Goal: Information Seeking & Learning: Learn about a topic

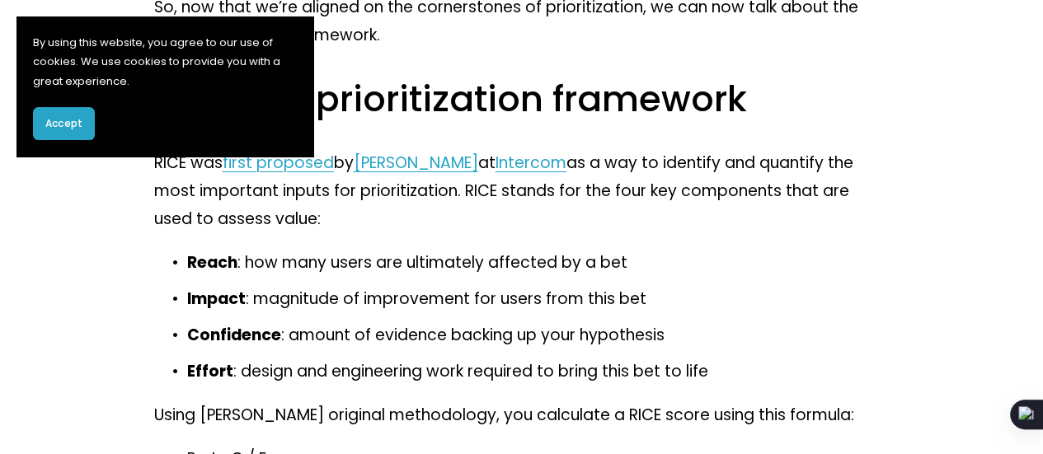
scroll to position [6185, 0]
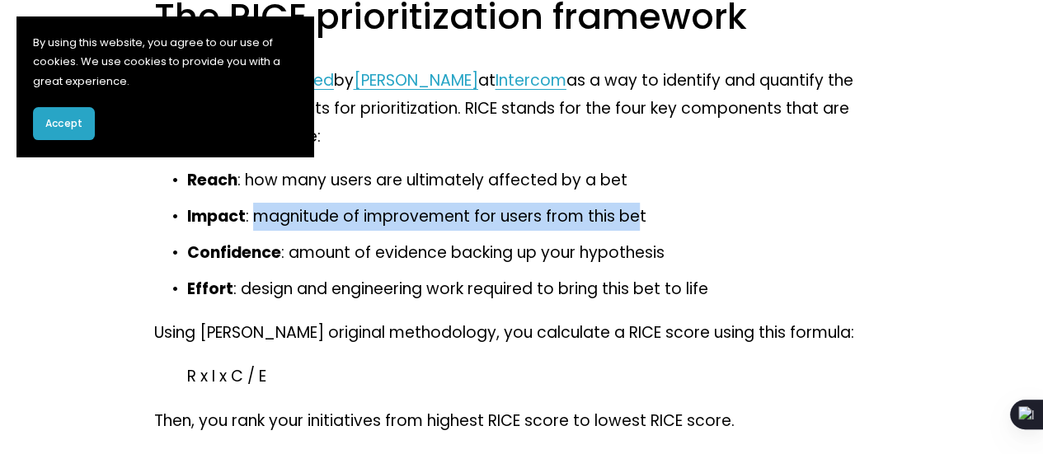
drag, startPoint x: 587, startPoint y: 250, endPoint x: 252, endPoint y: 271, distance: 335.5
click at [252, 231] on p "Impact : magnitude of improvement for users from this bet" at bounding box center [538, 217] width 703 height 28
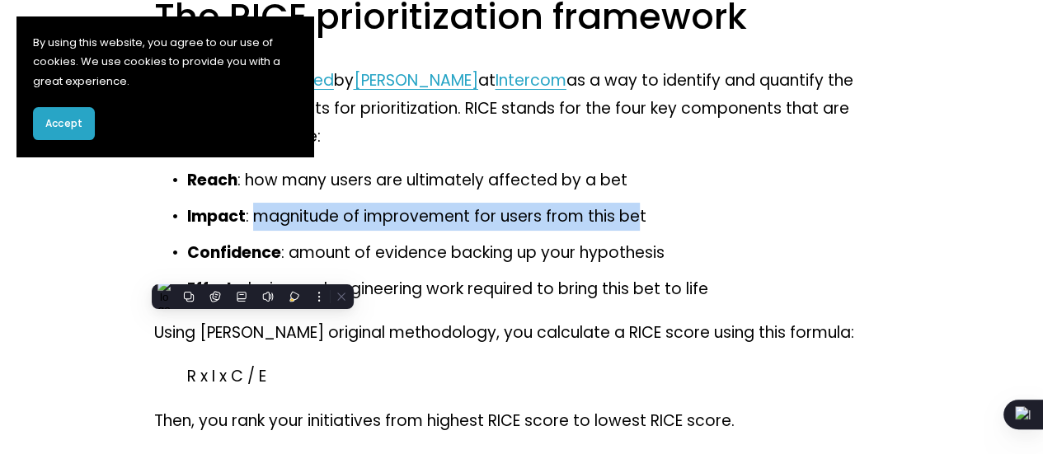
click at [242, 269] on div at bounding box center [242, 269] width 0 height 0
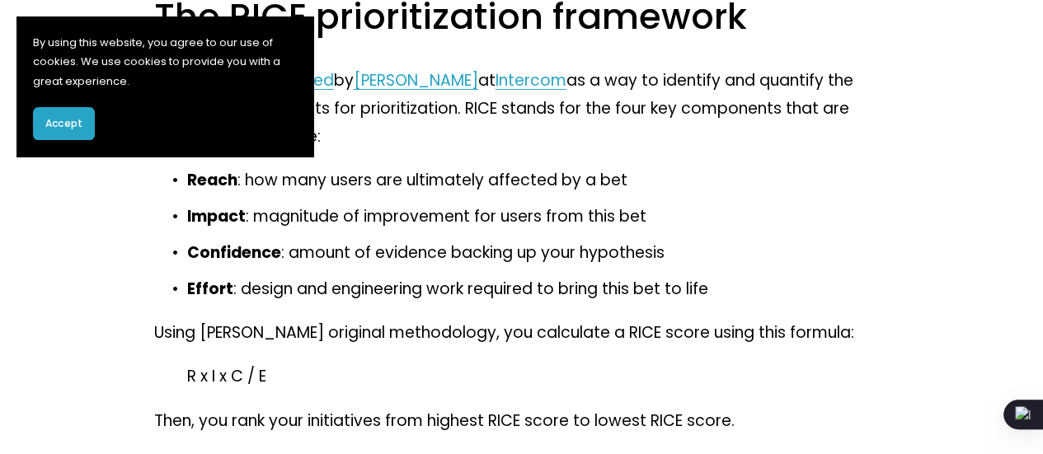
click at [584, 274] on ul "Reach : how many users are ultimately affected by a bet Impact : magnitude of i…" at bounding box center [522, 235] width 736 height 137
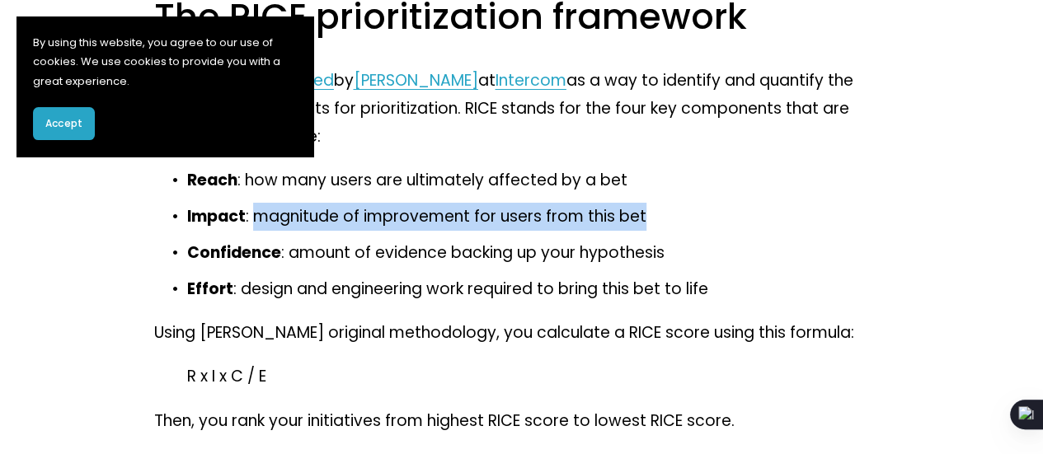
drag, startPoint x: 655, startPoint y: 253, endPoint x: 252, endPoint y: 255, distance: 402.4
click at [252, 231] on p "Impact : magnitude of improvement for users from this bet" at bounding box center [538, 217] width 703 height 28
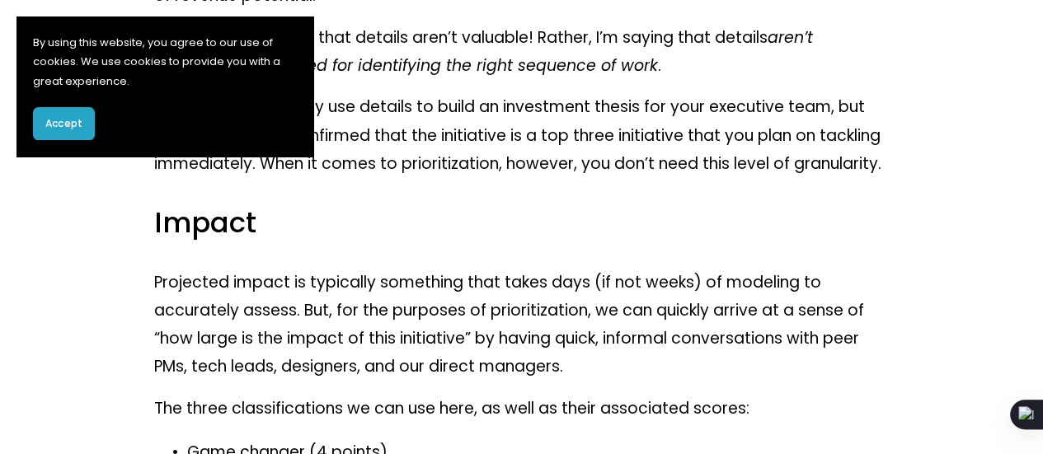
scroll to position [7999, 0]
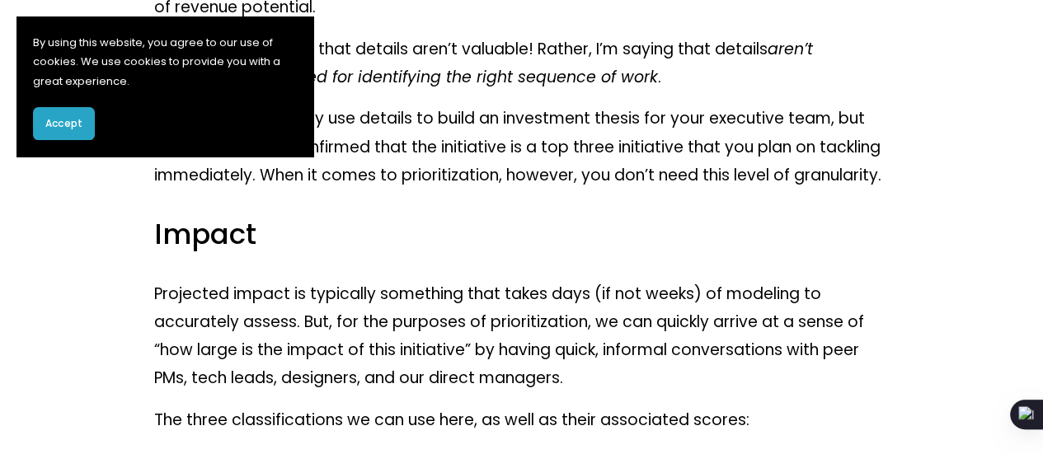
click at [40, 131] on button "Accept" at bounding box center [64, 123] width 62 height 33
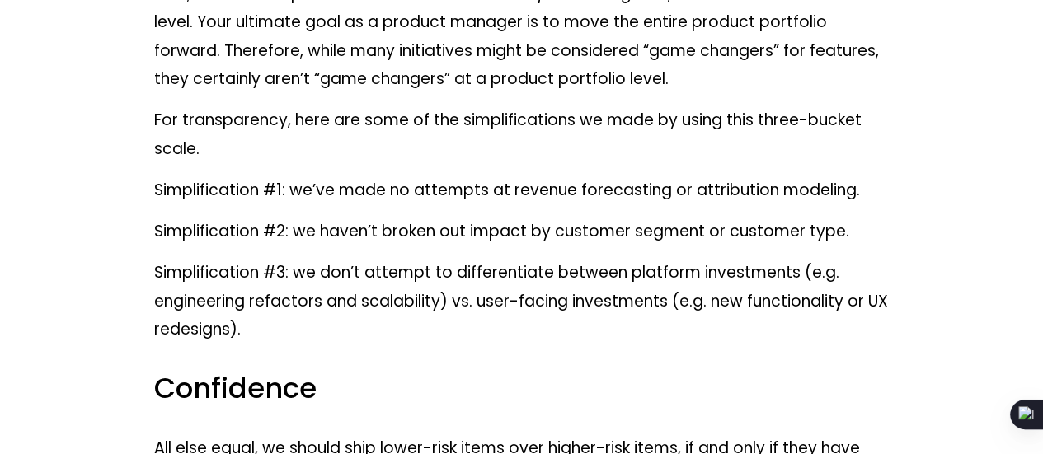
scroll to position [8659, 0]
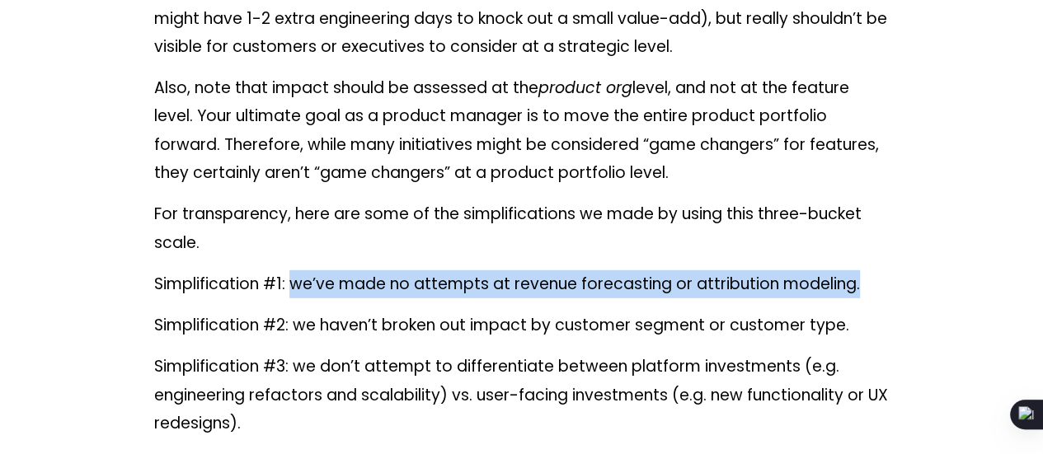
drag, startPoint x: 615, startPoint y: 294, endPoint x: 289, endPoint y: 307, distance: 326.8
click at [289, 299] on p "Simplification #1: we’ve made no attempts at revenue forecasting or attribution…" at bounding box center [522, 284] width 736 height 28
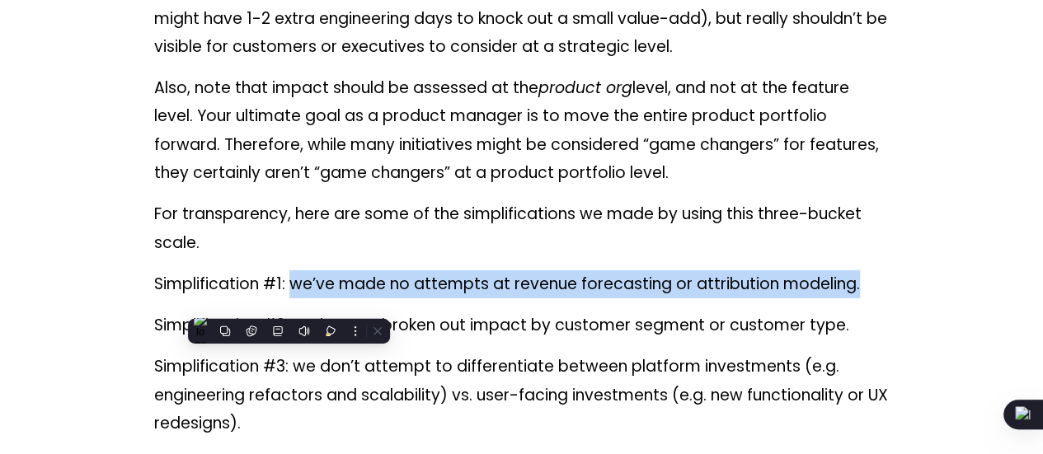
scroll to position [8906, 0]
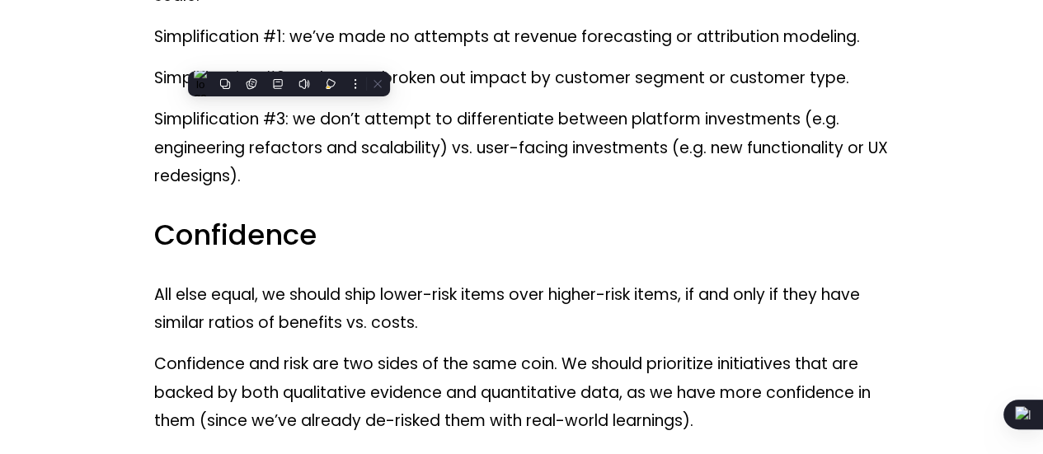
click at [397, 167] on p "Simplification #3: we don’t attempt to differentiate between platform investmen…" at bounding box center [522, 148] width 736 height 85
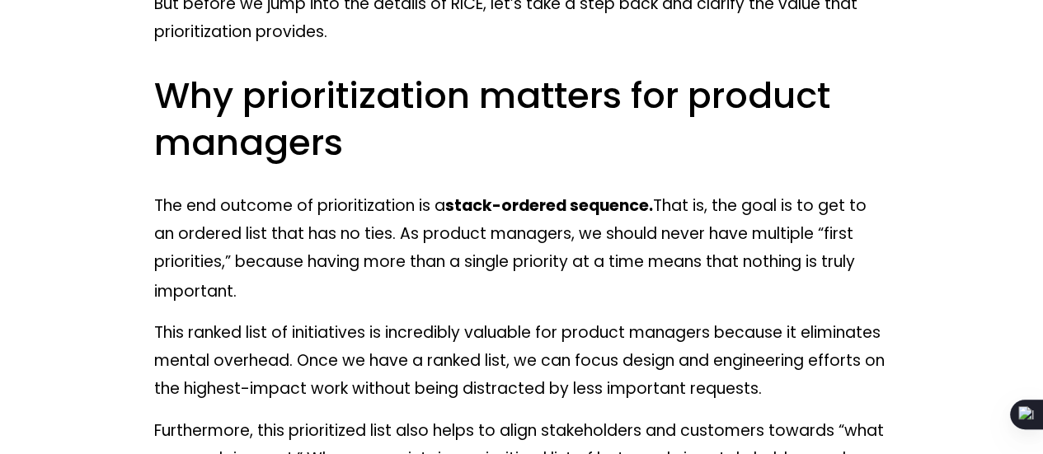
scroll to position [0, 0]
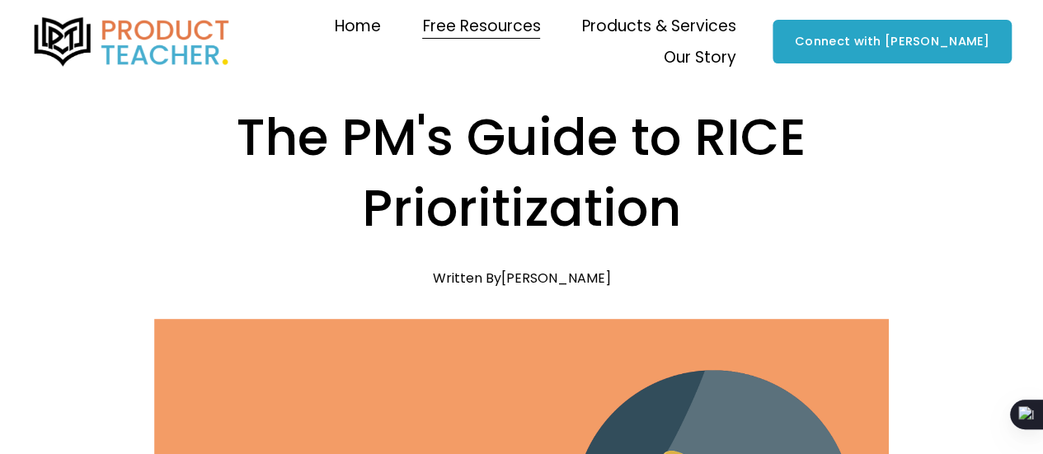
click at [152, 25] on img at bounding box center [131, 41] width 201 height 49
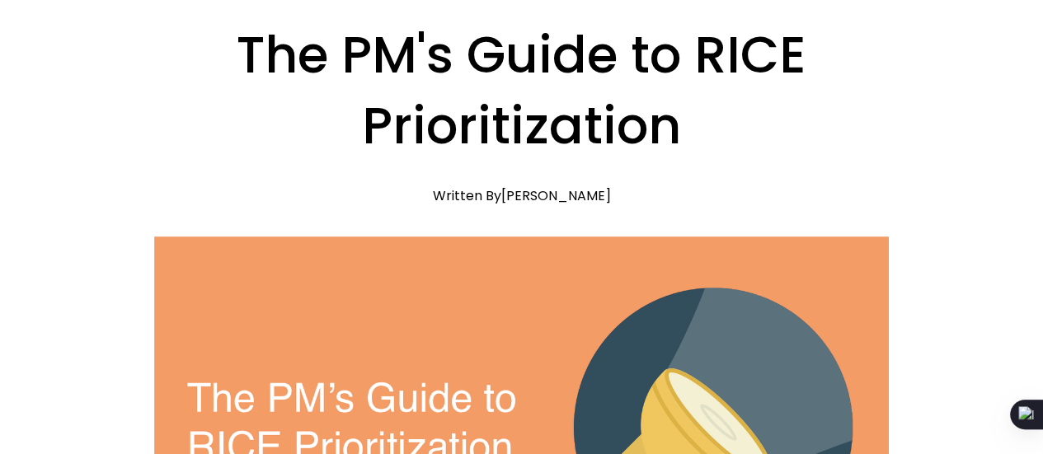
scroll to position [37, 0]
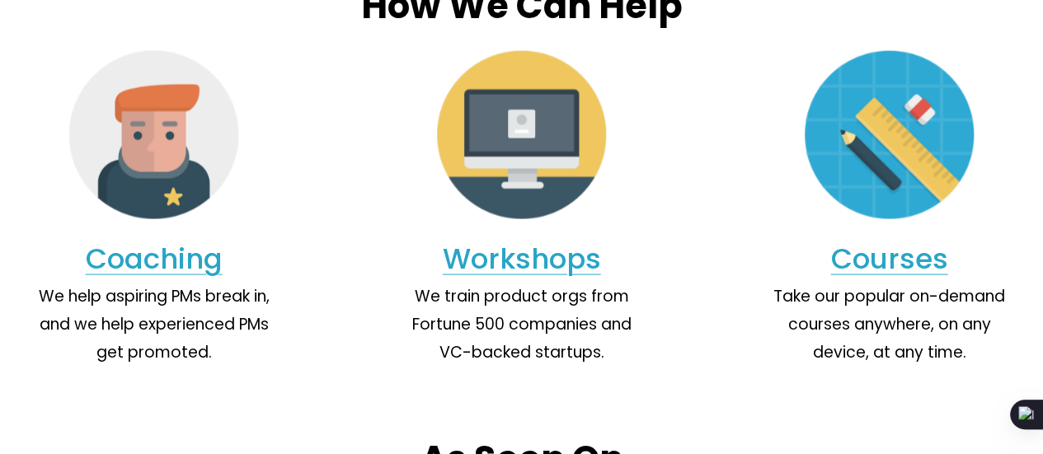
scroll to position [943, 0]
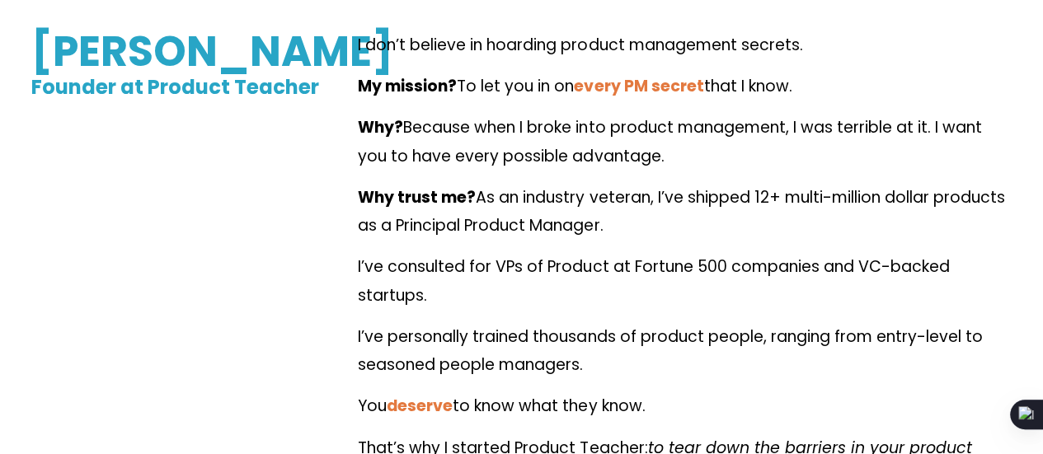
click at [975, 116] on div "I don’t believe in hoarding product management secrets. My mission? To let you …" at bounding box center [685, 260] width 654 height 459
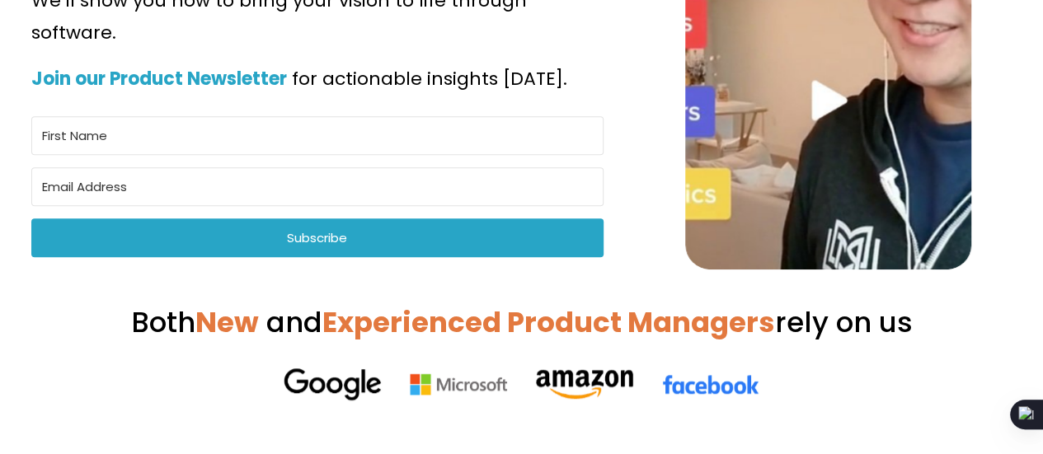
scroll to position [330, 0]
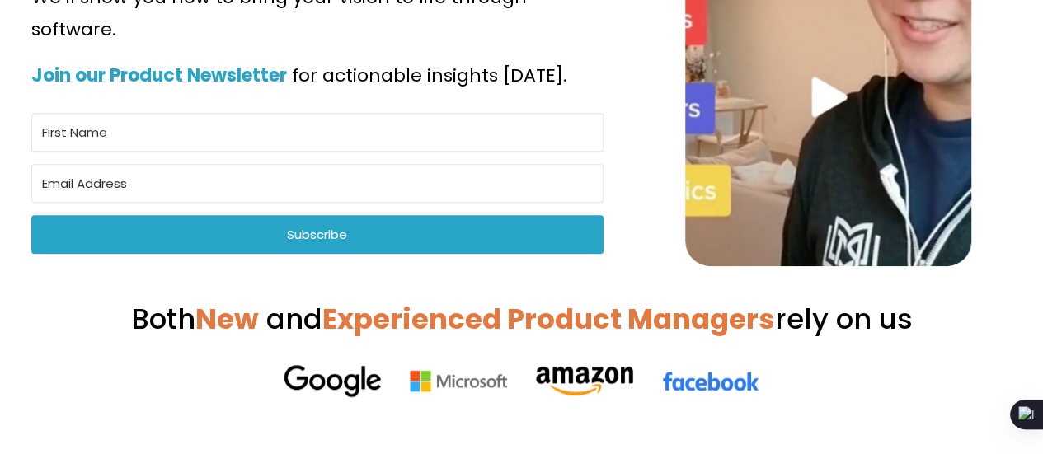
click at [884, 111] on div at bounding box center [828, 19] width 286 height 495
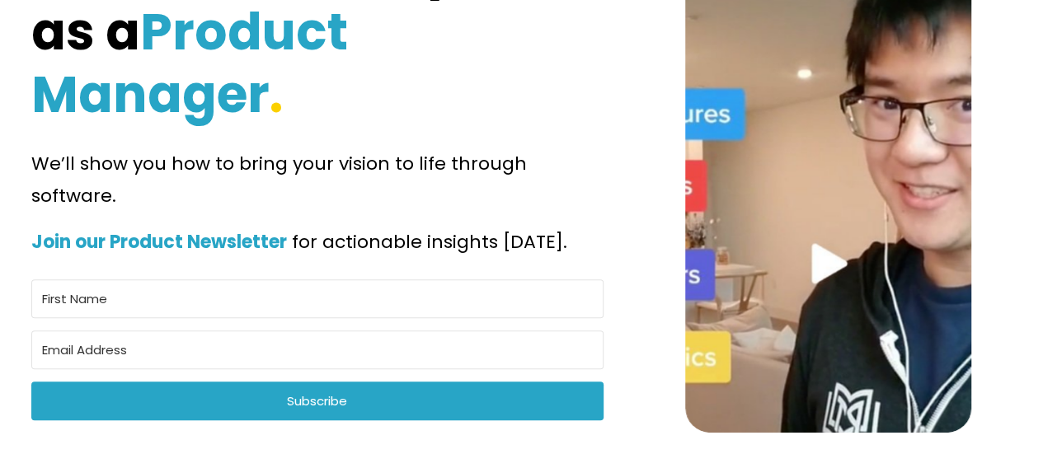
scroll to position [165, 0]
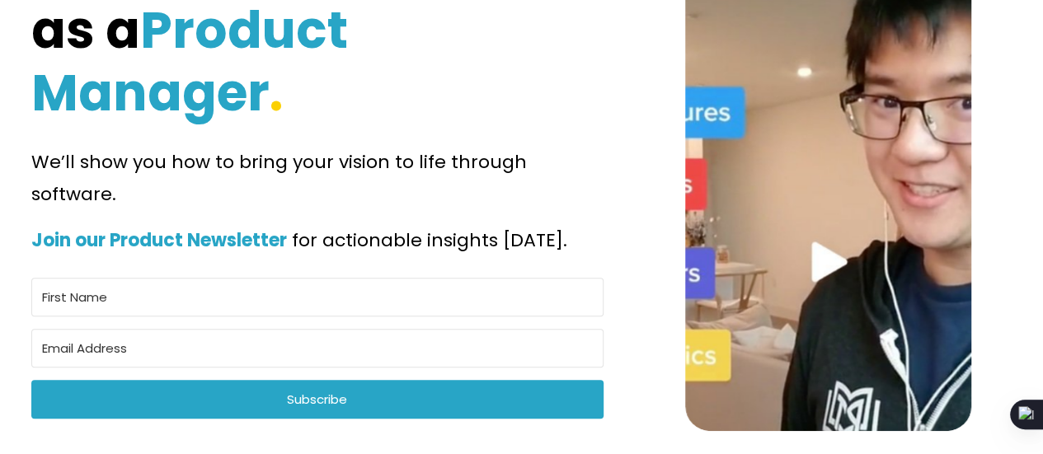
click at [833, 252] on div at bounding box center [828, 184] width 286 height 495
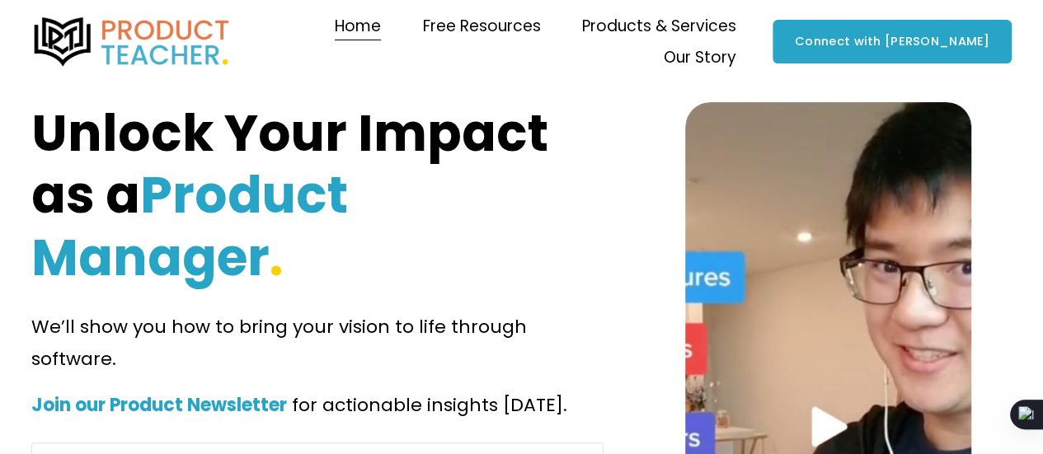
click at [0, 0] on span "Newsletter" at bounding box center [0, 0] width 0 height 0
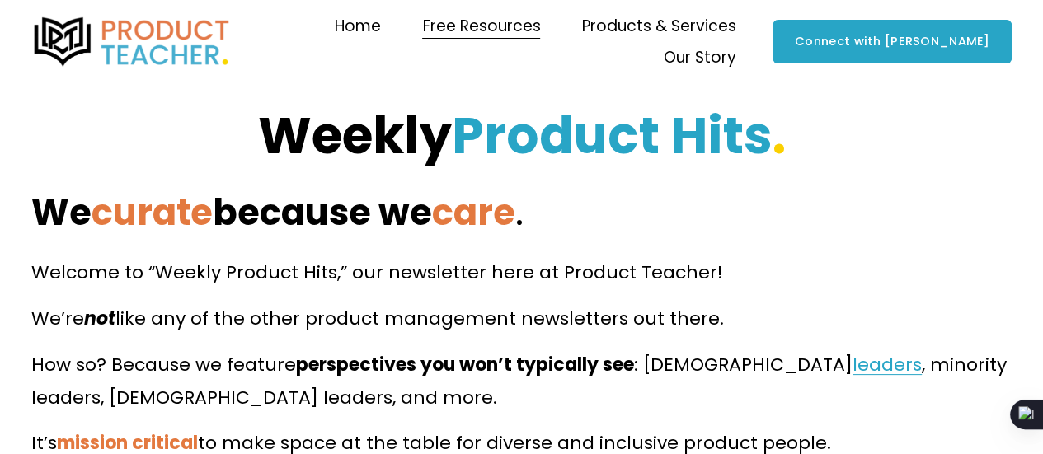
click at [590, 31] on span "Products & Services" at bounding box center [659, 26] width 154 height 28
click at [0, 0] on span "Workshops" at bounding box center [0, 0] width 0 height 0
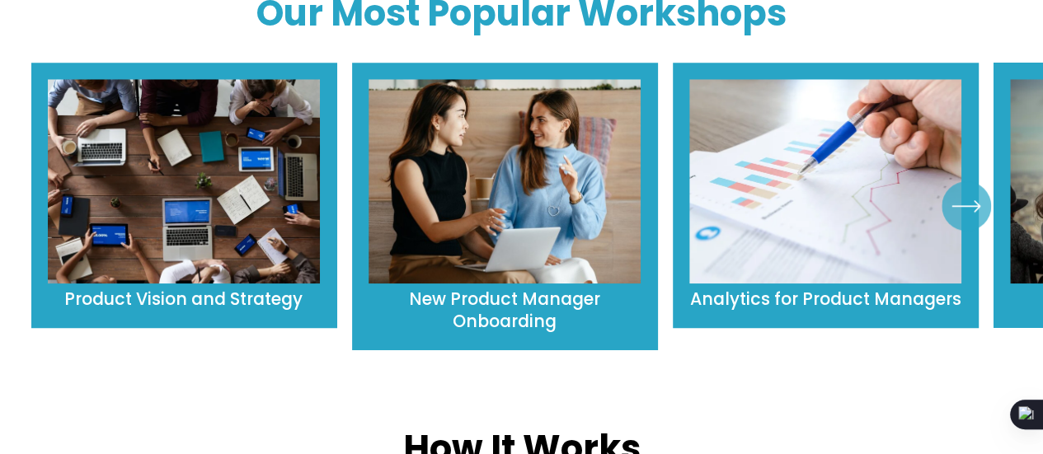
scroll to position [742, 0]
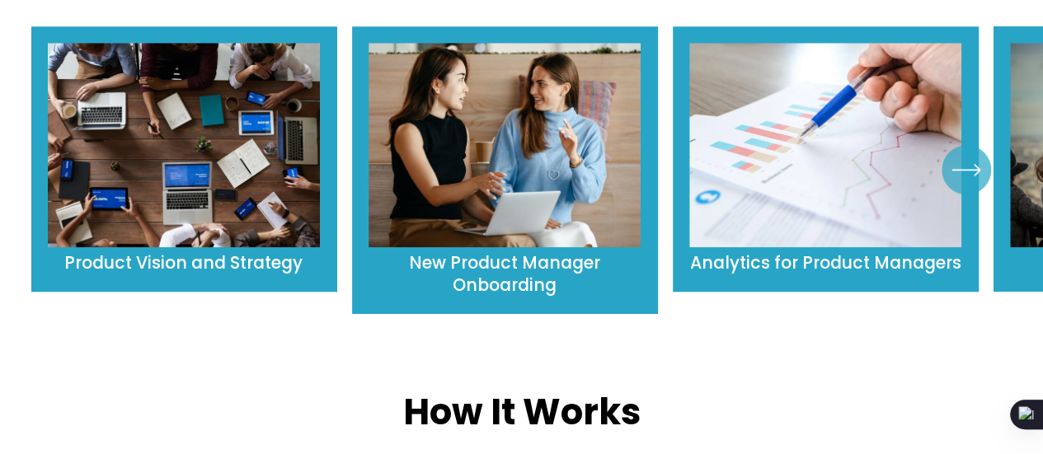
click at [228, 205] on ul "Product Vision and Strategy New Product Manager Onboarding" at bounding box center [521, 169] width 981 height 287
click at [200, 209] on ul "Product Vision and Strategy New Product Manager Onboarding" at bounding box center [521, 169] width 981 height 287
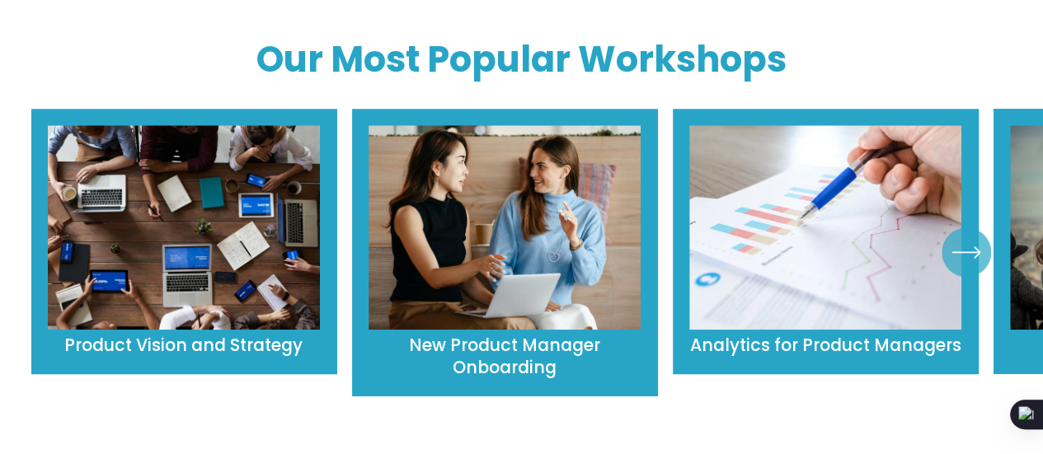
click at [208, 144] on ul "Product Vision and Strategy New Product Manager Onboarding" at bounding box center [521, 252] width 981 height 287
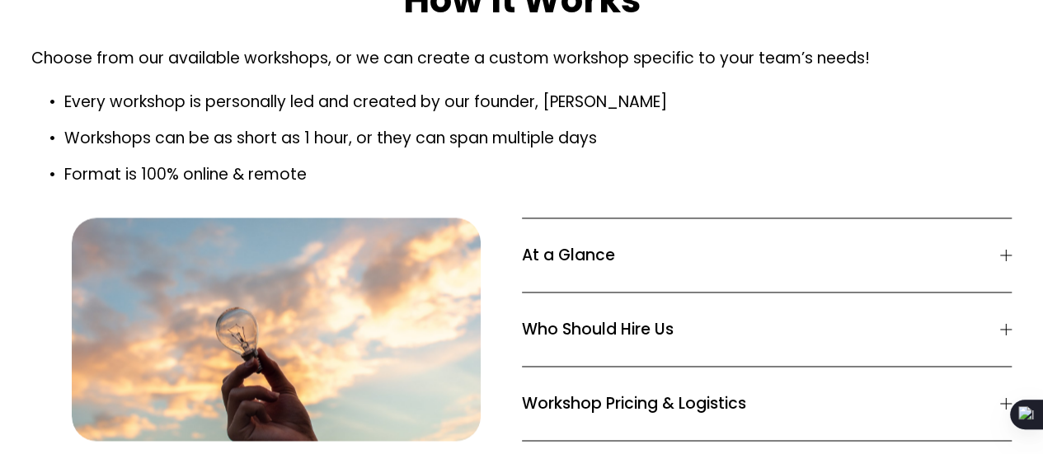
scroll to position [1237, 0]
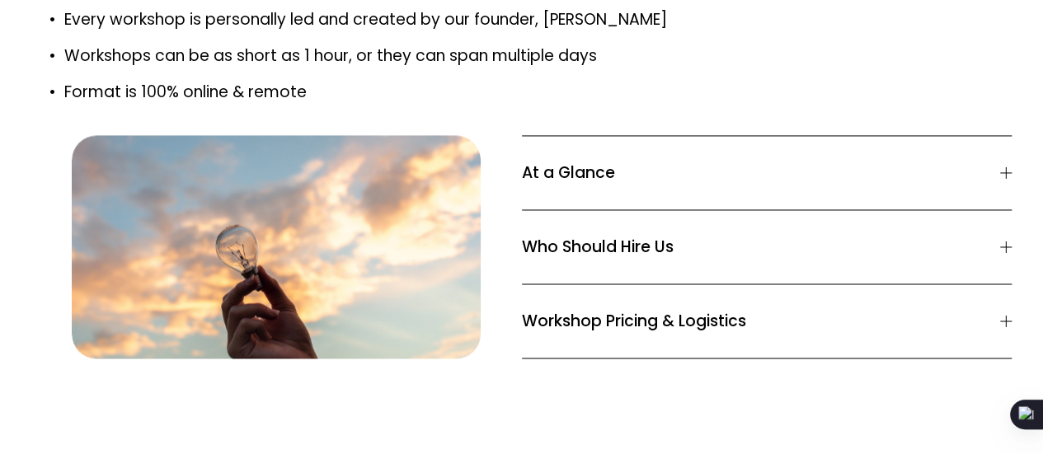
click at [1018, 115] on div "How It Works Choose from our available workshops, or we can create a custom wor…" at bounding box center [521, 126] width 1043 height 464
drag, startPoint x: 1013, startPoint y: 118, endPoint x: 1004, endPoint y: 116, distance: 8.4
click at [1007, 118] on div "How It Works Choose from our available workshops, or we can create a custom wor…" at bounding box center [521, 126] width 1043 height 464
click at [1006, 167] on div at bounding box center [1006, 173] width 1 height 12
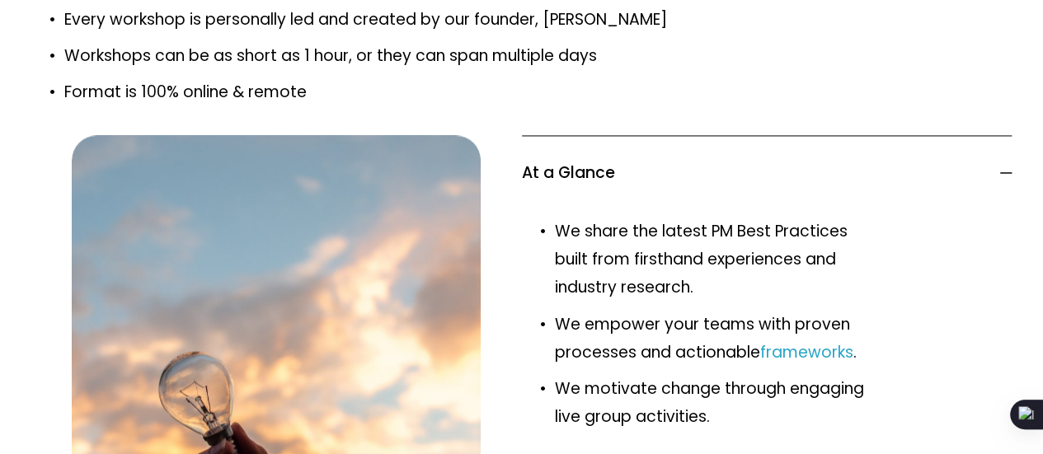
click at [1004, 172] on div at bounding box center [1006, 172] width 12 height 1
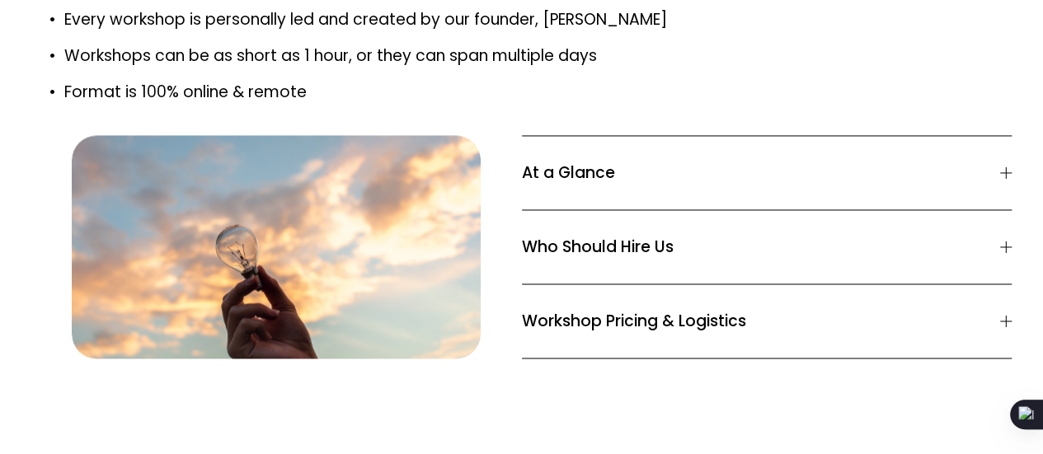
click at [1006, 167] on div at bounding box center [1006, 173] width 1 height 12
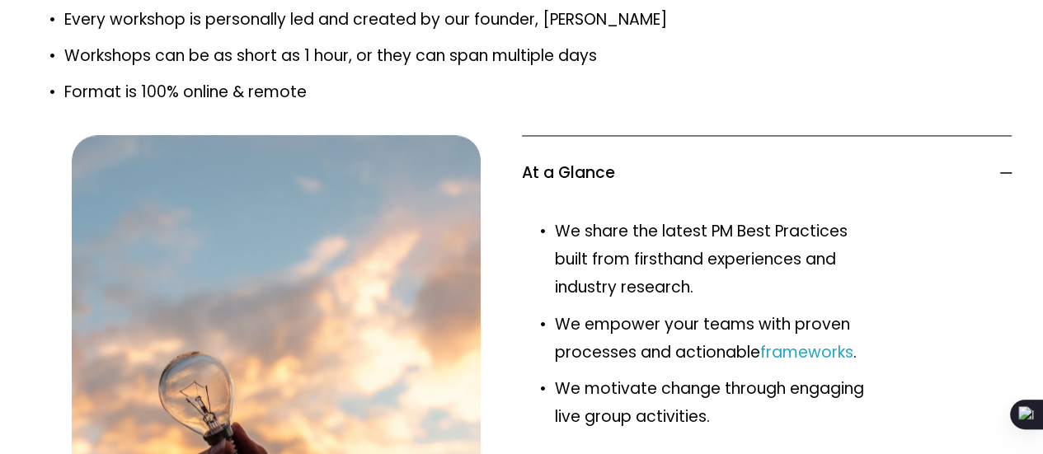
click at [1004, 172] on div at bounding box center [1006, 172] width 12 height 1
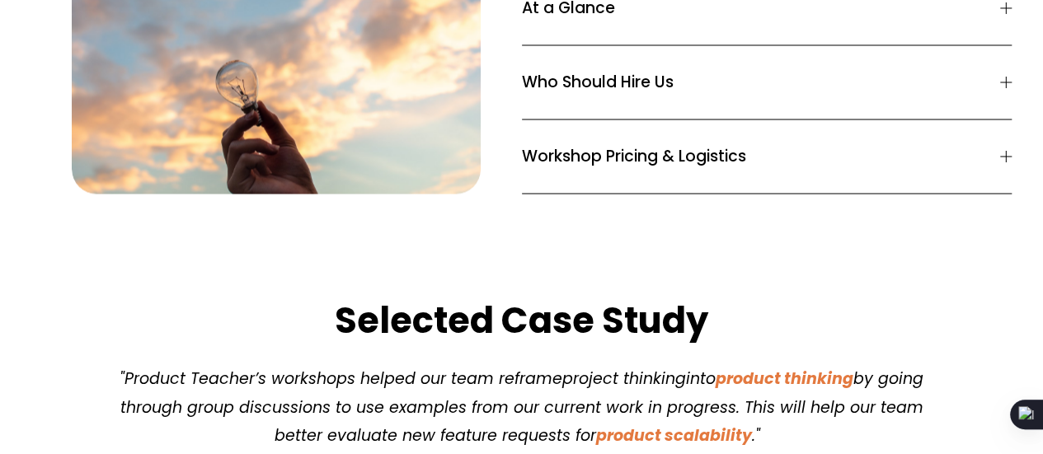
scroll to position [1319, 0]
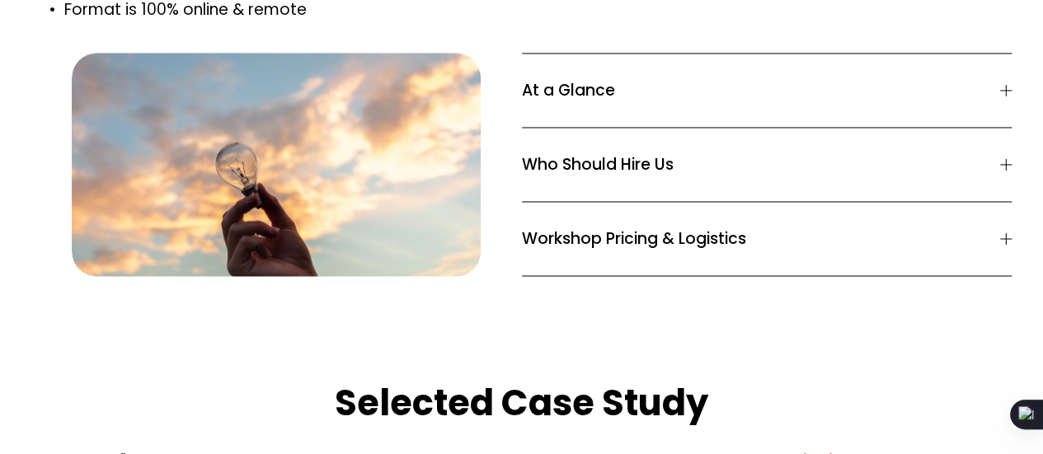
click at [1006, 159] on div at bounding box center [1006, 165] width 1 height 12
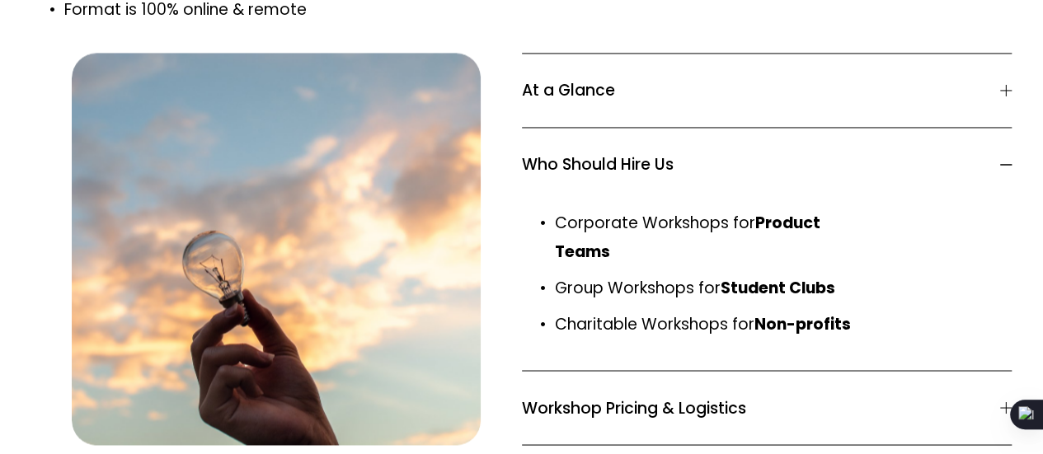
click at [1004, 159] on div at bounding box center [1006, 165] width 12 height 12
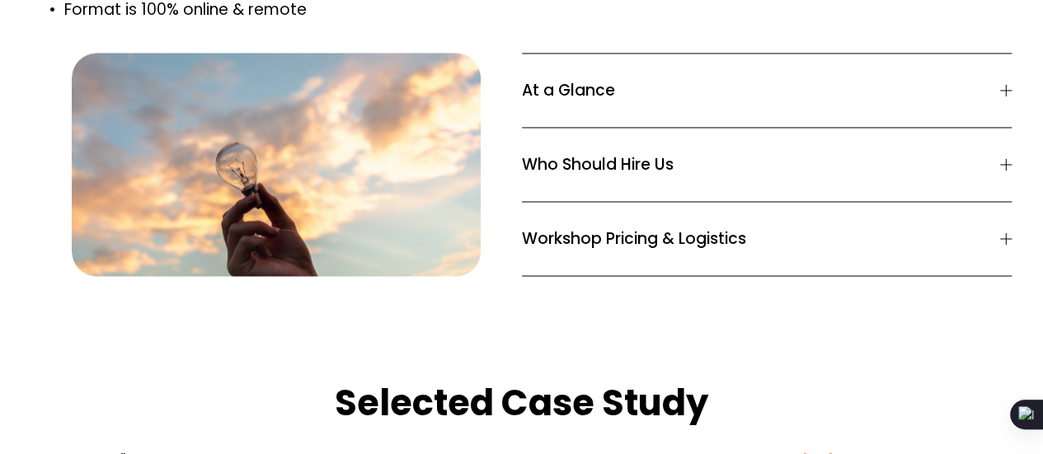
click at [1006, 159] on div at bounding box center [1006, 165] width 1 height 12
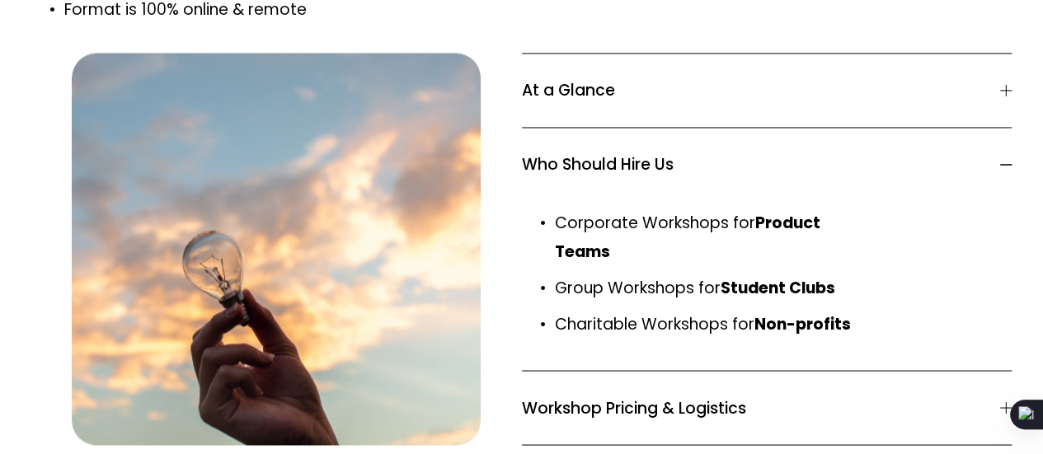
click at [1003, 159] on div at bounding box center [1006, 165] width 12 height 12
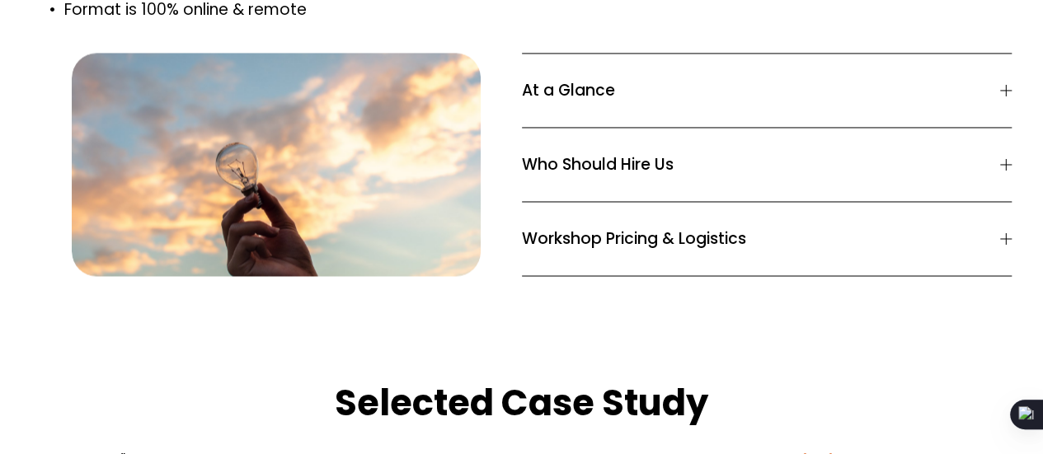
click at [950, 227] on span "Workshop Pricing & Logistics" at bounding box center [761, 239] width 479 height 24
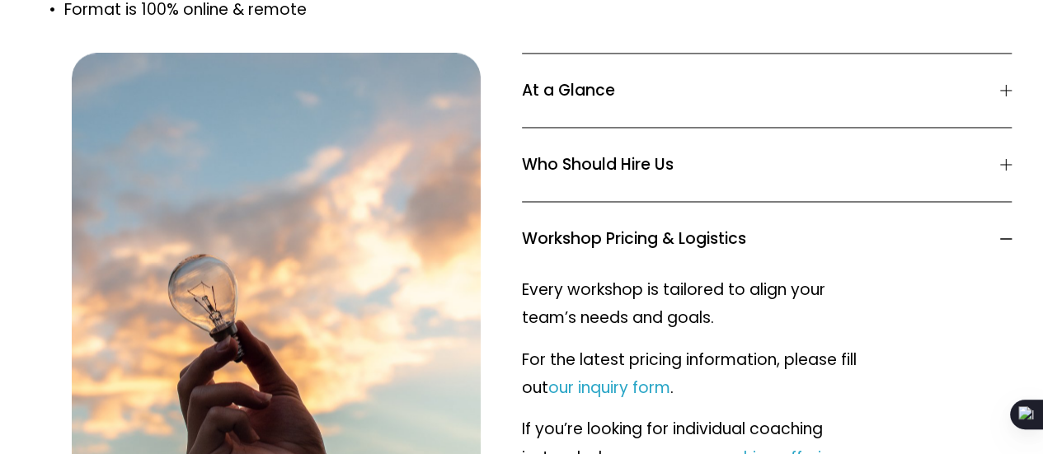
click at [966, 227] on span "Workshop Pricing & Logistics" at bounding box center [761, 239] width 479 height 24
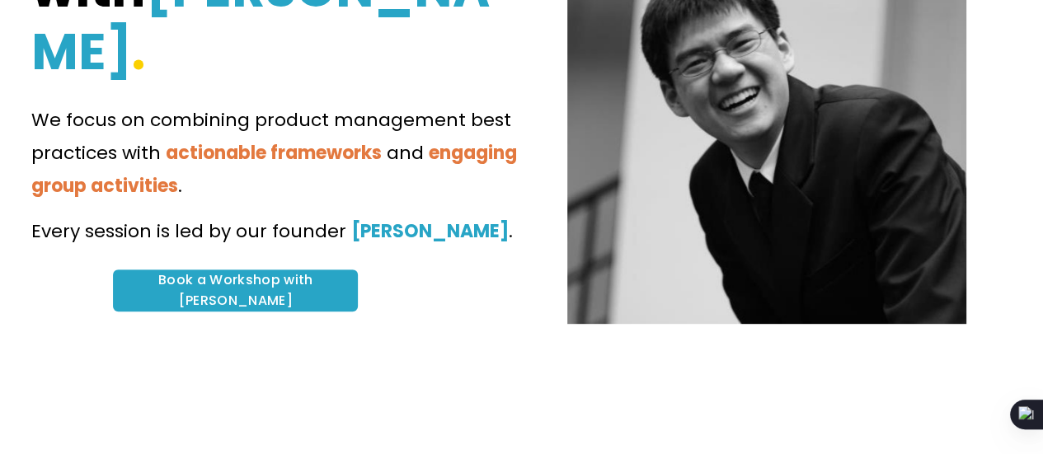
scroll to position [0, 0]
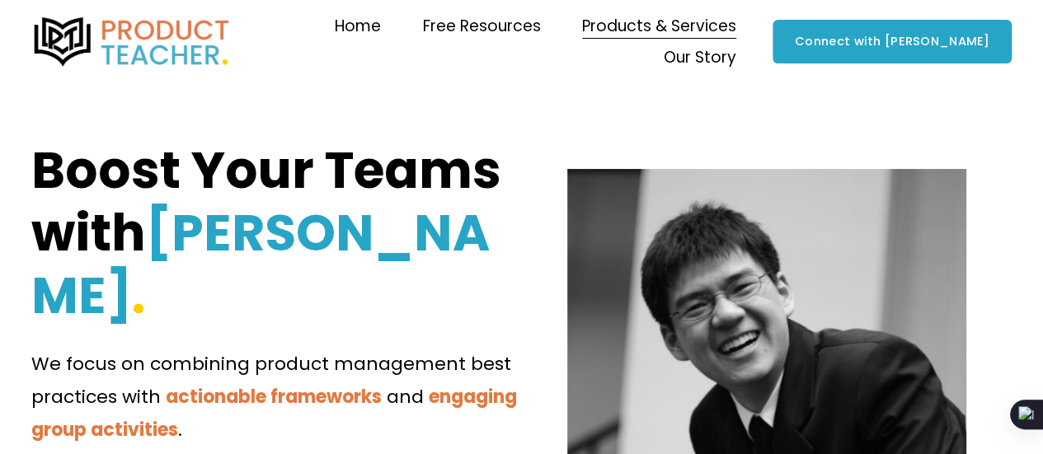
click at [736, 44] on span "Our Story" at bounding box center [700, 58] width 73 height 28
click at [0, 0] on span "Why Product Teacher?" at bounding box center [0, 0] width 0 height 0
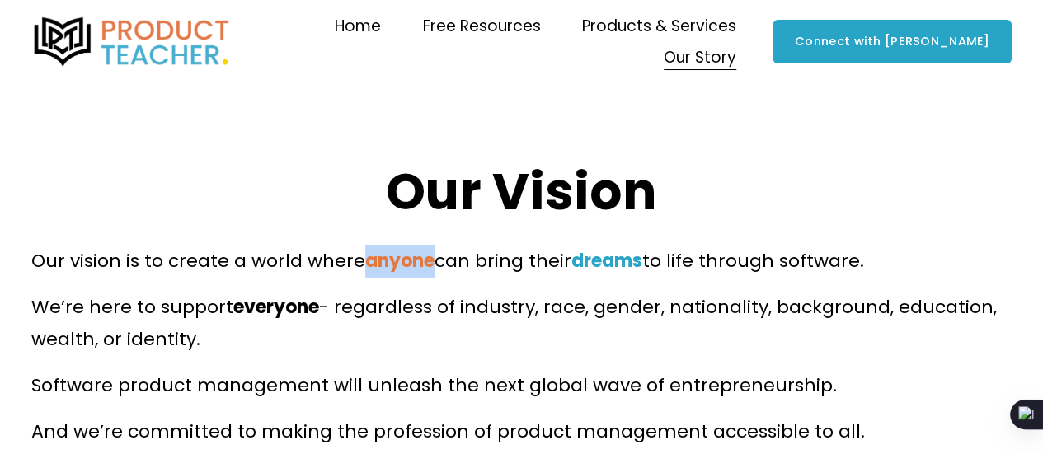
drag, startPoint x: 437, startPoint y: 263, endPoint x: 366, endPoint y: 275, distance: 71.9
click at [366, 275] on p "Our vision is to create a world where anyone can bring their dreams to life thr…" at bounding box center [521, 261] width 981 height 33
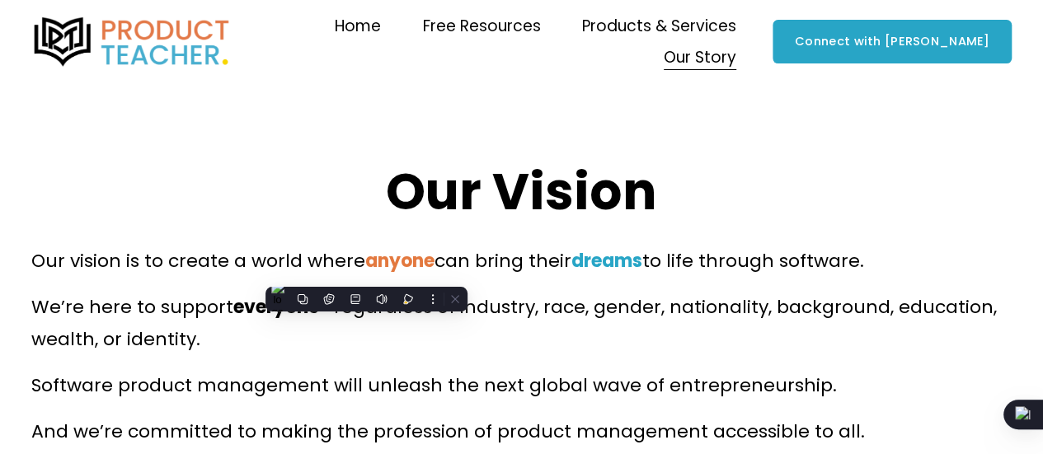
click at [866, 270] on p "Our vision is to create a world where anyone can bring their dreams to life thr…" at bounding box center [521, 261] width 981 height 33
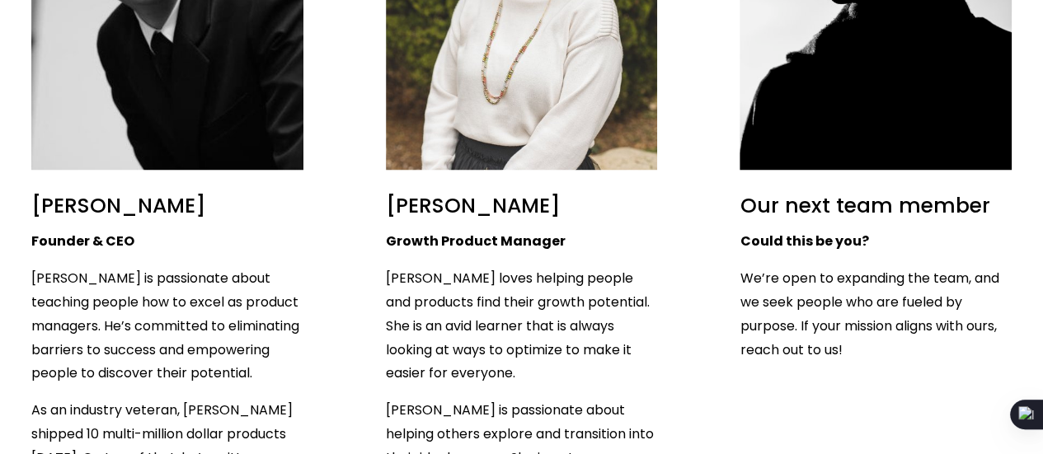
scroll to position [1484, 0]
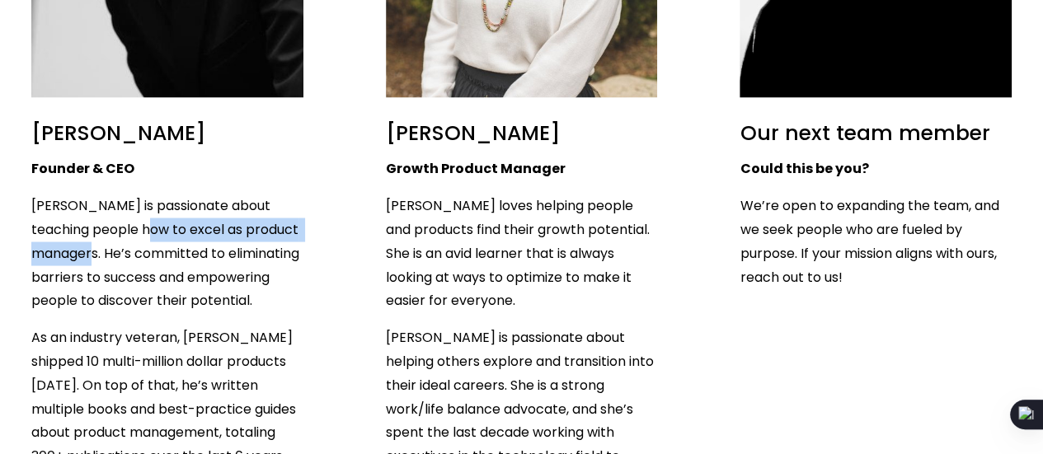
drag, startPoint x: 168, startPoint y: 182, endPoint x: 102, endPoint y: 222, distance: 76.9
click at [102, 222] on p "Clement Kao is passionate about teaching people how to excel as product manager…" at bounding box center [167, 253] width 272 height 119
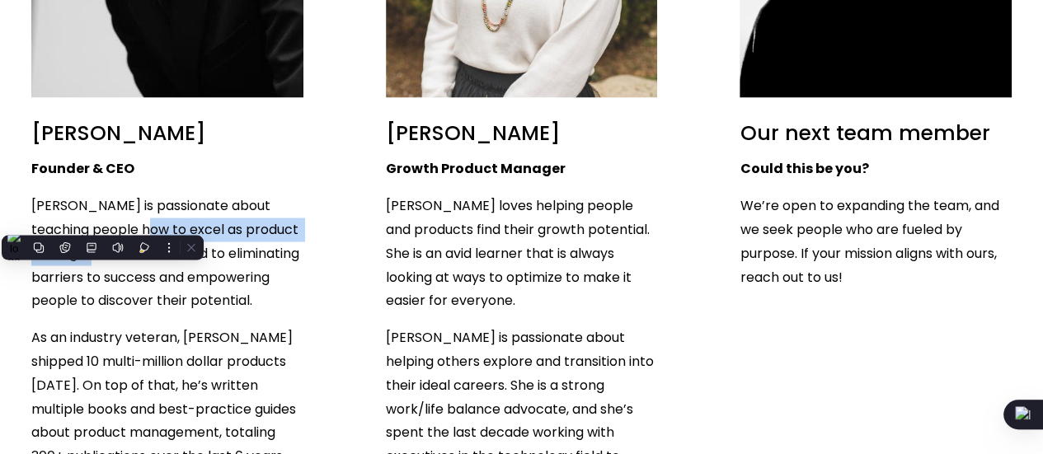
click at [92, 225] on div at bounding box center [92, 225] width 0 height 0
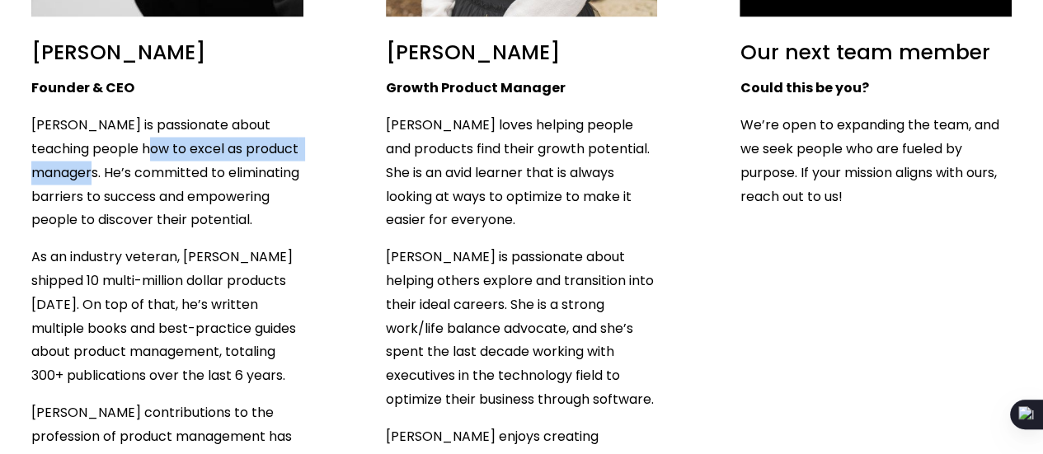
scroll to position [1567, 0]
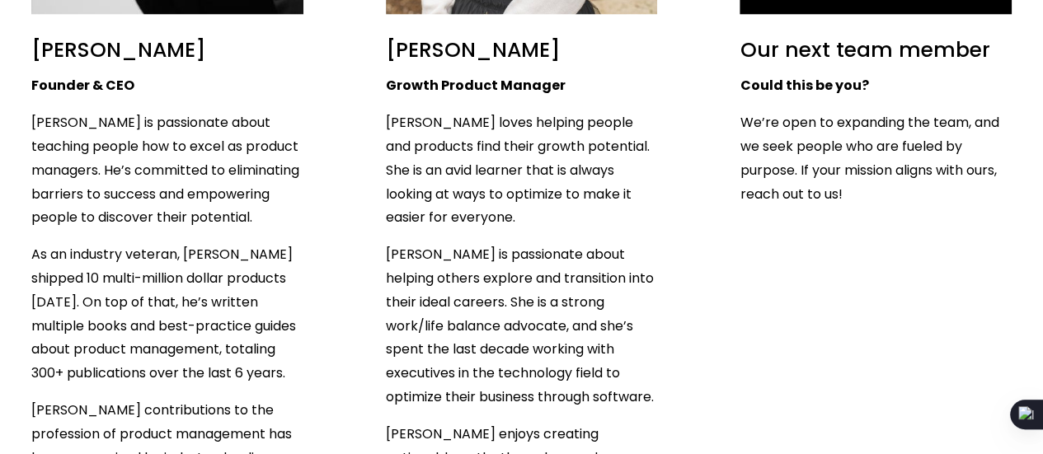
click at [52, 158] on p "Clement Kao is passionate about teaching people how to excel as product manager…" at bounding box center [167, 170] width 272 height 119
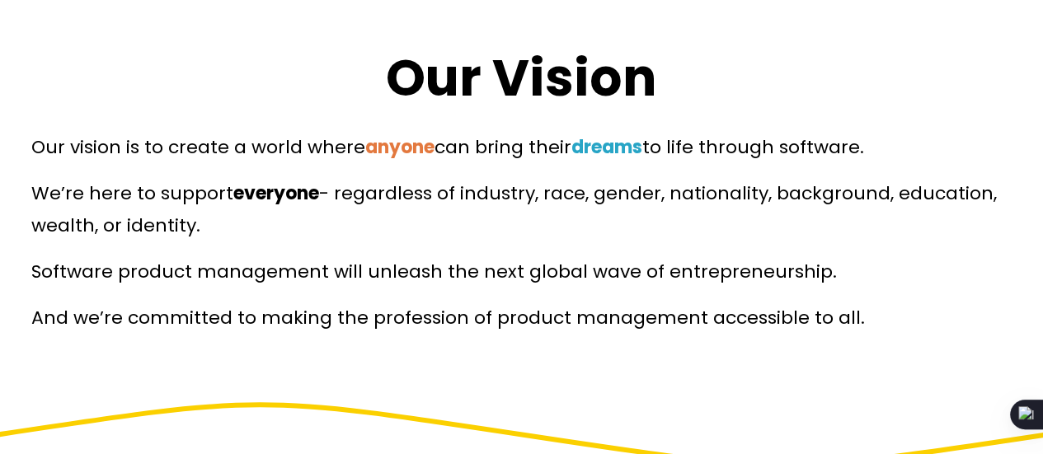
scroll to position [0, 0]
